Goal: Find contact information

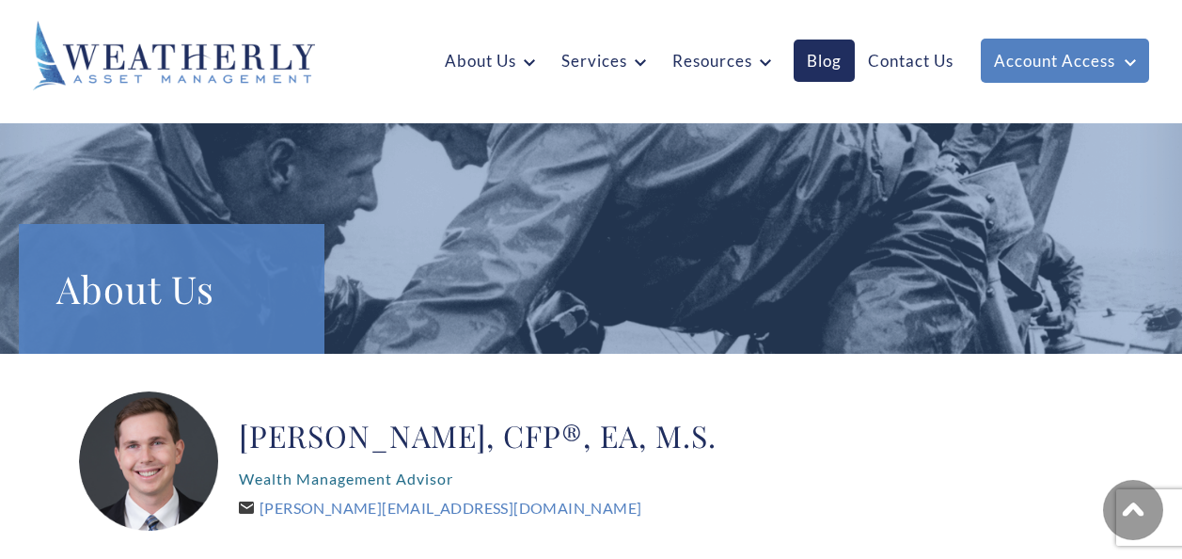
scroll to position [470, 0]
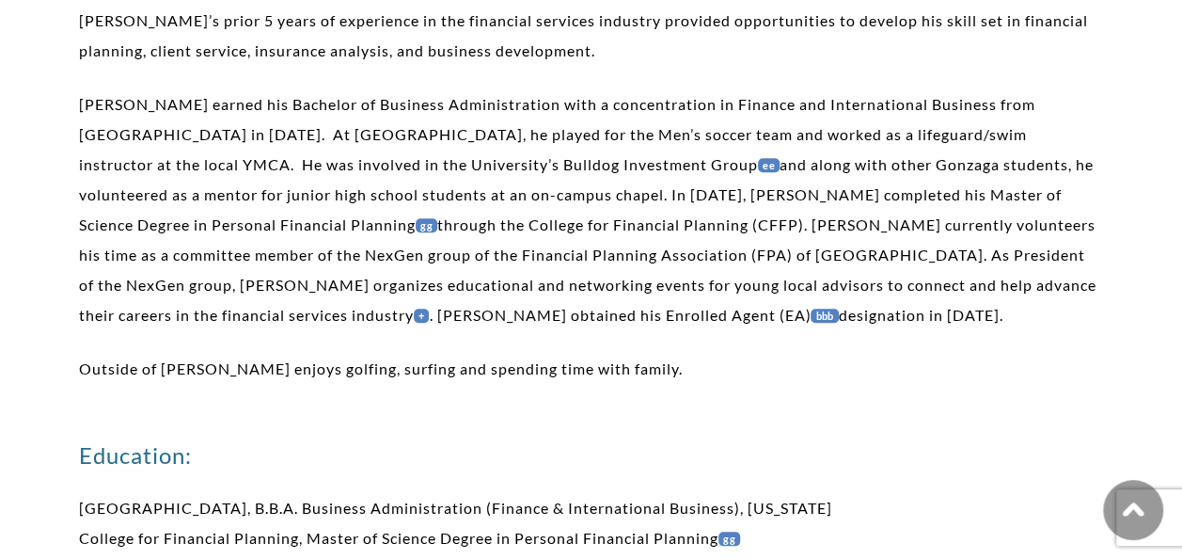
scroll to position [658, 0]
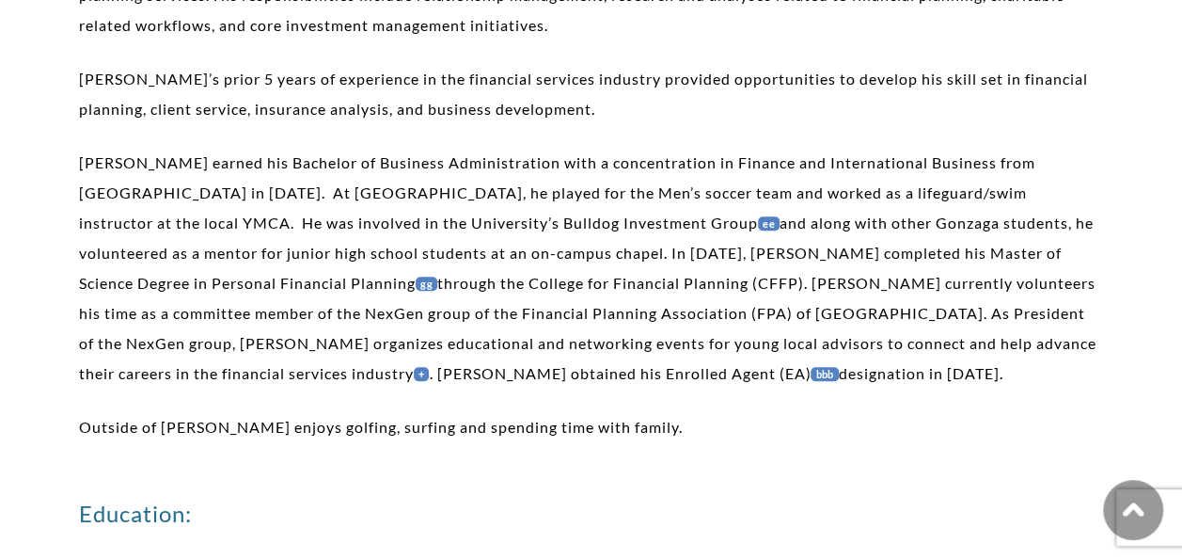
click at [758, 229] on link "ee" at bounding box center [769, 223] width 22 height 14
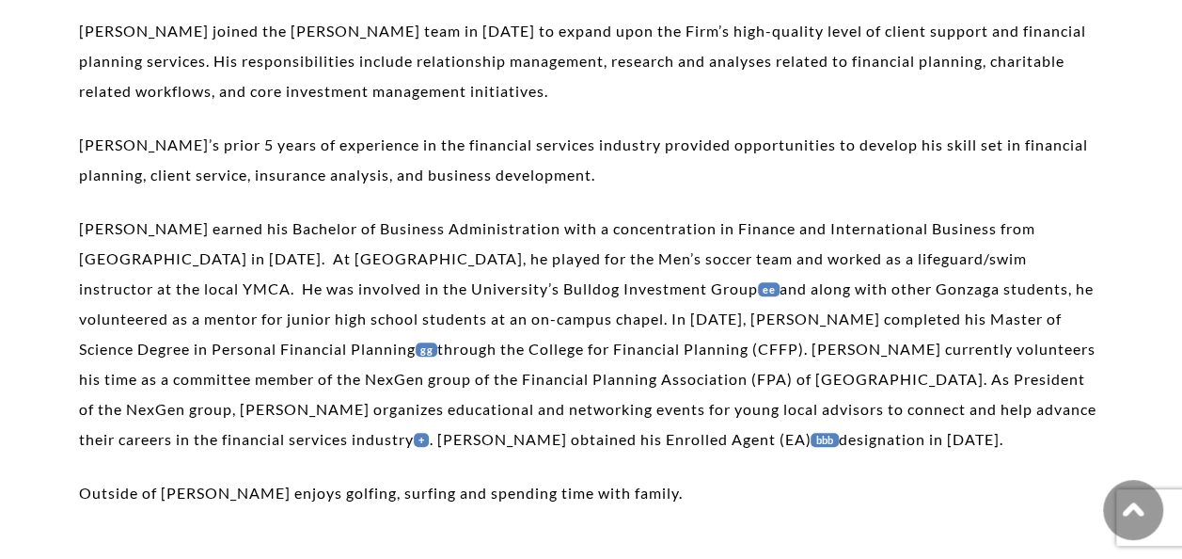
scroll to position [564, 0]
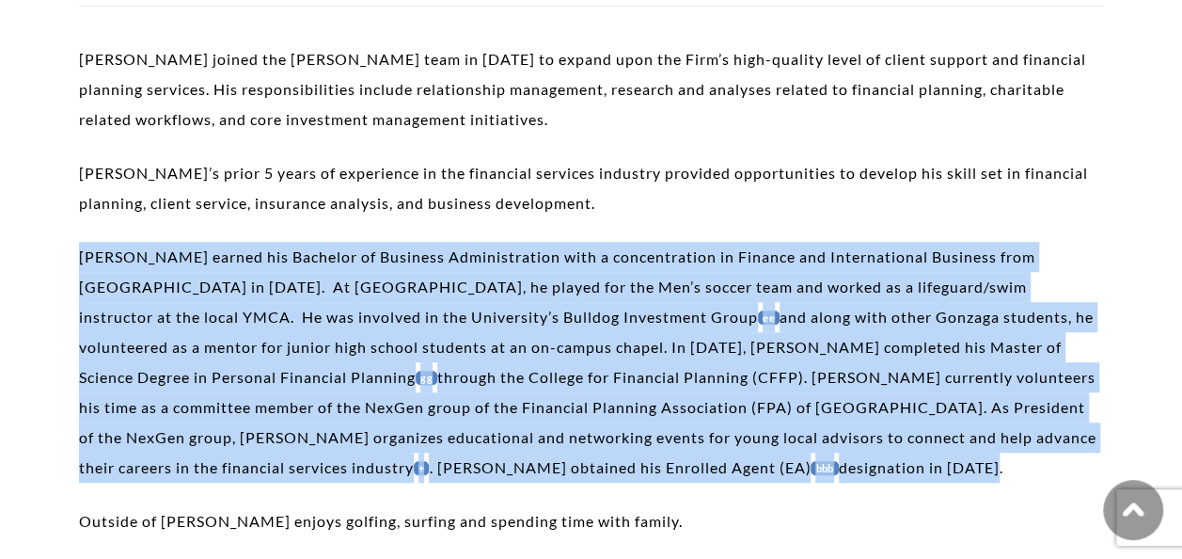
drag, startPoint x: 80, startPoint y: 256, endPoint x: 632, endPoint y: 468, distance: 591.5
click at [632, 468] on p "[PERSON_NAME] earned his Bachelor of Business Administration with a concentrati…" at bounding box center [591, 362] width 1024 height 241
copy p "[PERSON_NAME] earned his Bachelor of Business Administration with a concentrati…"
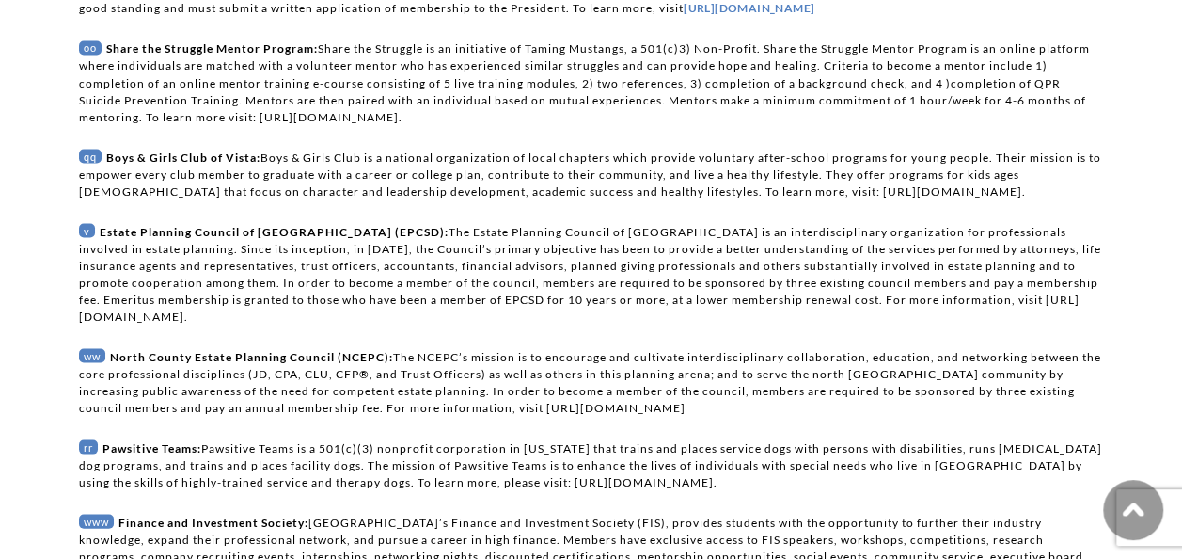
scroll to position [5240, 0]
